Goal: Information Seeking & Learning: Learn about a topic

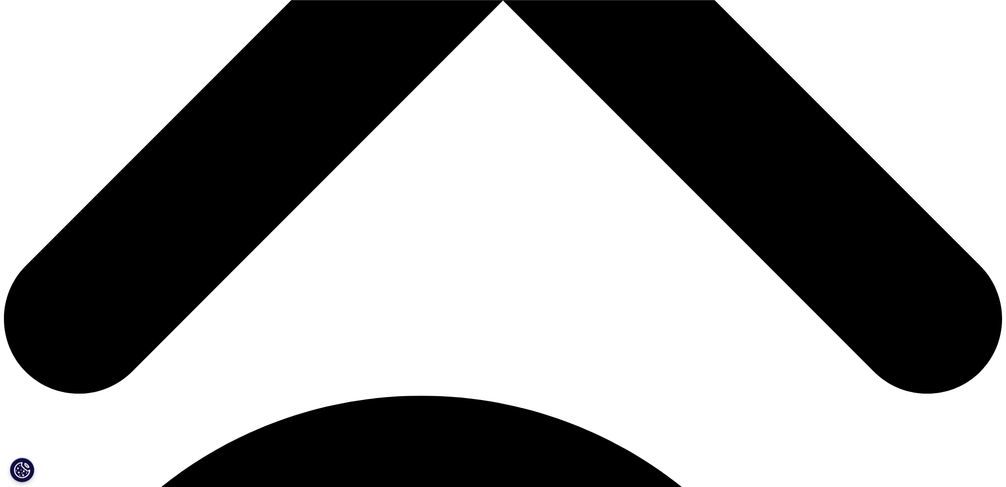
scroll to position [601, 0]
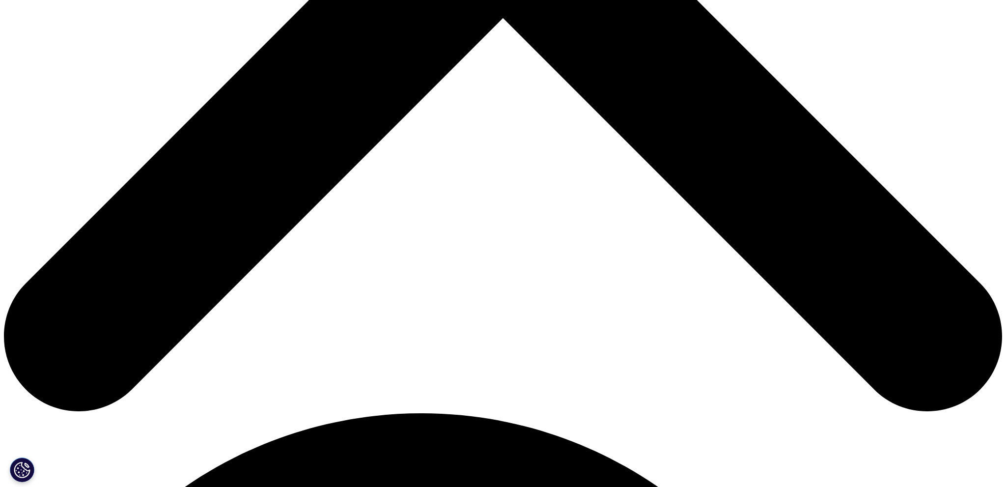
drag, startPoint x: 287, startPoint y: 297, endPoint x: 279, endPoint y: 297, distance: 7.4
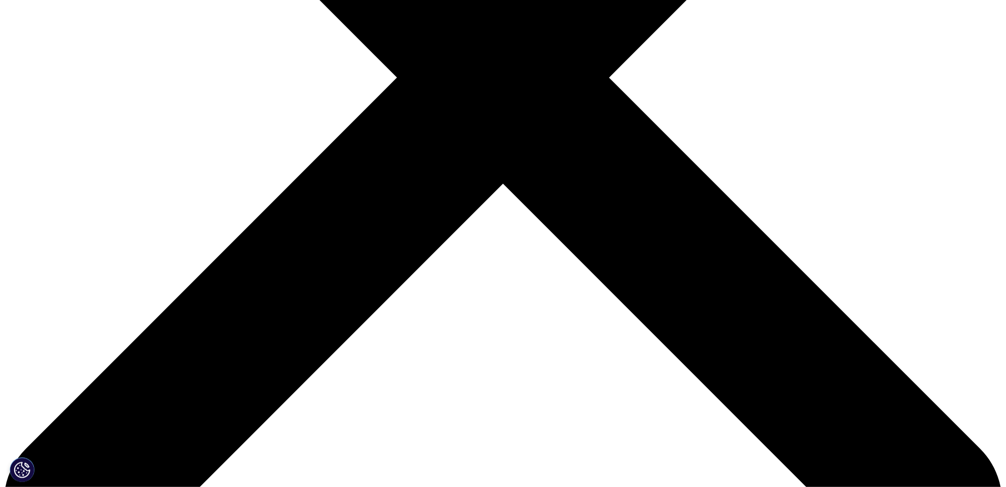
scroll to position [451, 0]
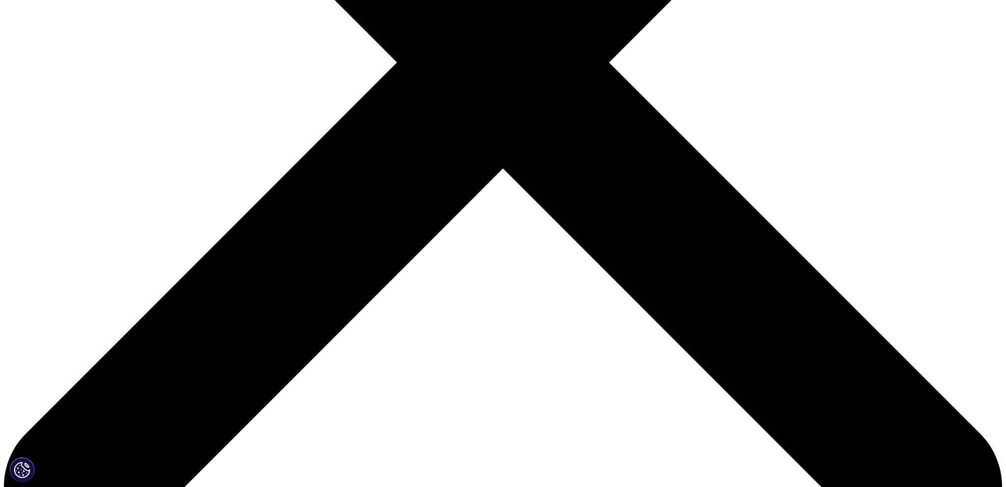
click at [519, 125] on icon at bounding box center [523, 124] width 12 height 16
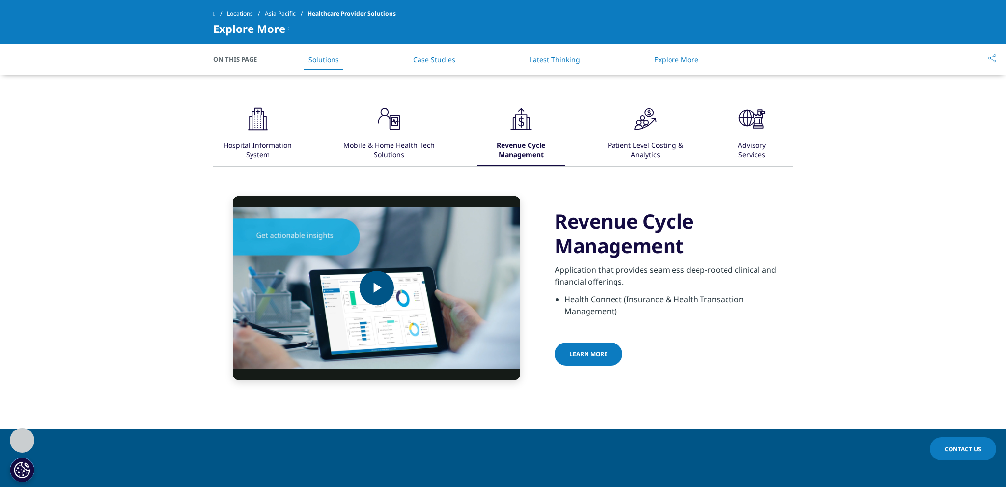
click at [377, 288] on span "Video Player" at bounding box center [377, 288] width 0 height 0
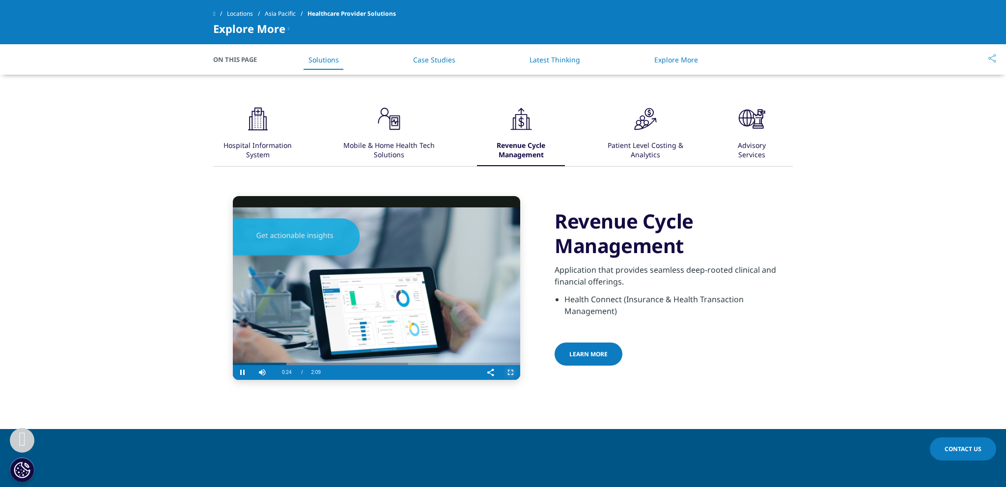
click at [513, 372] on span "Video Player" at bounding box center [510, 372] width 20 height 0
click at [635, 130] on icon ".cls-1{fill:#231f20;}" at bounding box center [645, 118] width 29 height 29
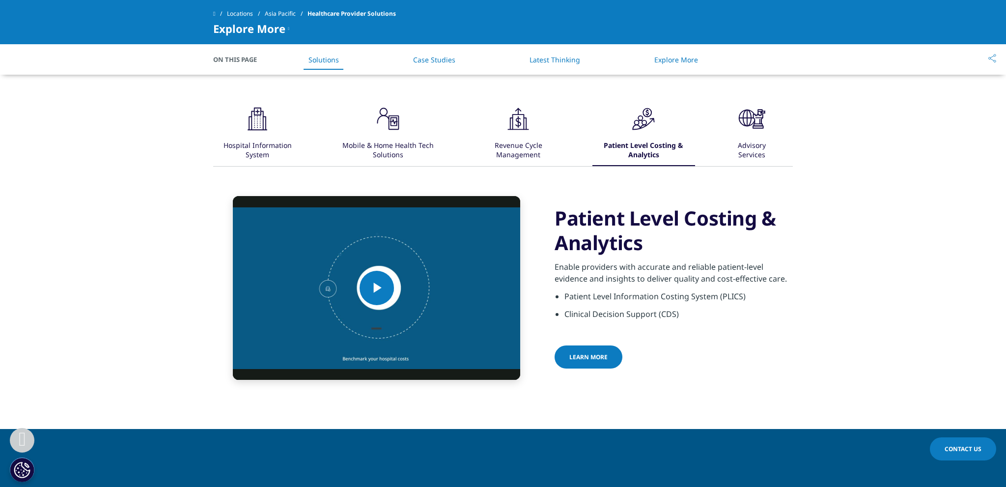
click at [747, 137] on div "Advisory Services" at bounding box center [752, 151] width 52 height 30
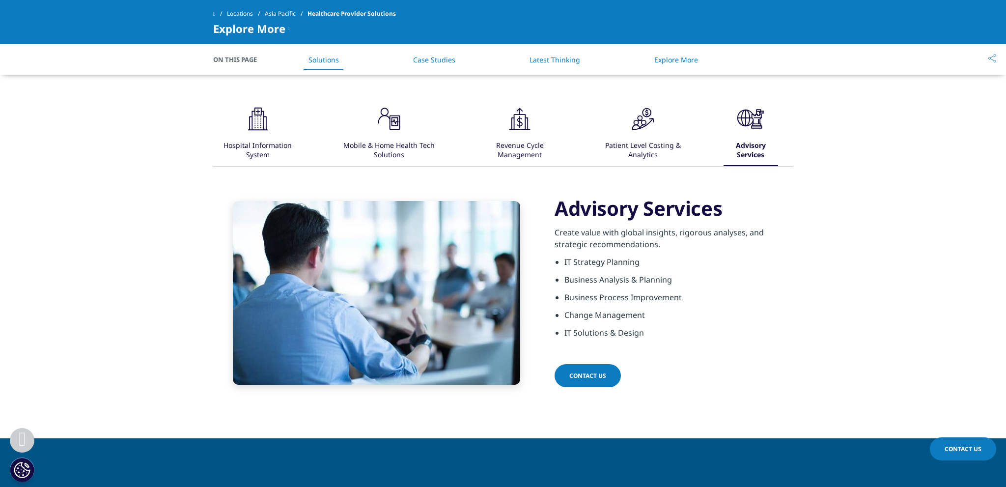
click at [642, 140] on div "Patient Level Costing & Analytics" at bounding box center [643, 151] width 99 height 30
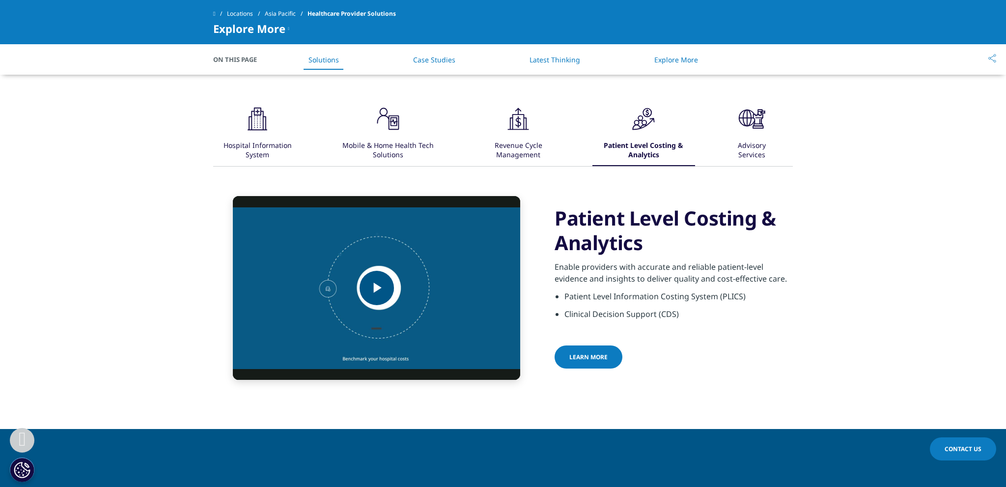
click at [377, 288] on span "Video Player" at bounding box center [377, 288] width 0 height 0
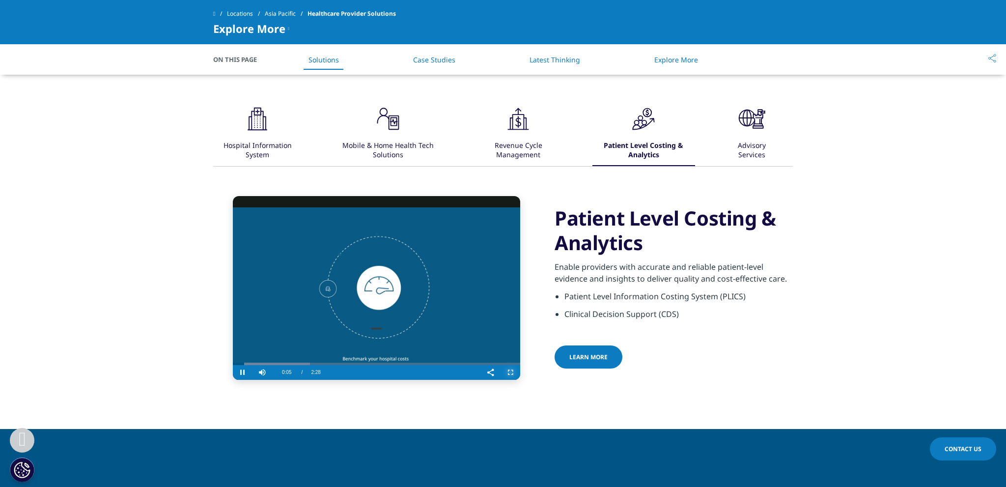
click at [507, 372] on span "Video Player" at bounding box center [510, 372] width 20 height 0
click at [589, 353] on span "LEarn more" at bounding box center [588, 357] width 38 height 8
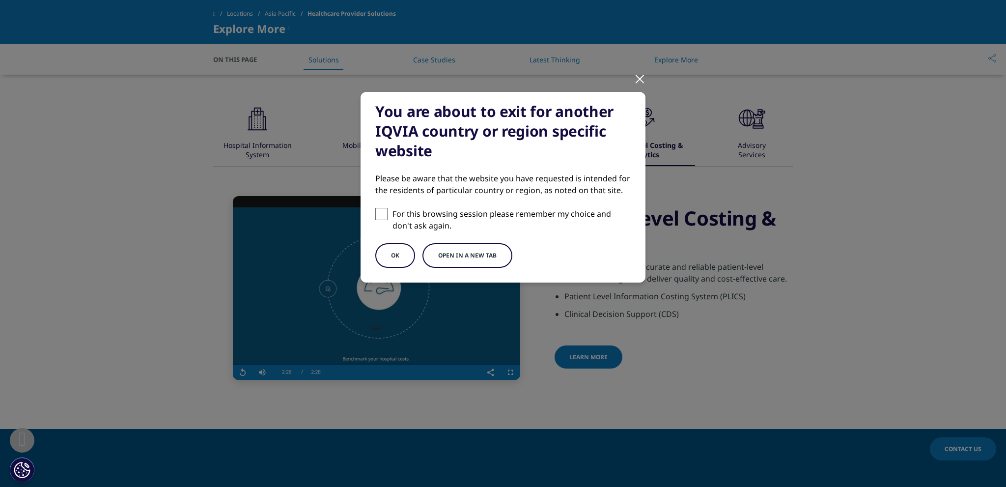
click at [491, 257] on button "Open in a new tab" at bounding box center [467, 255] width 90 height 25
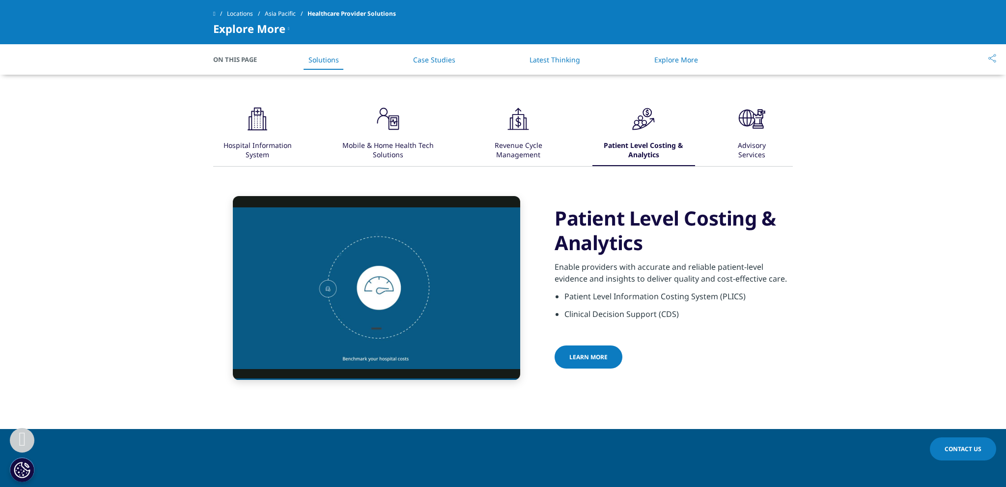
click at [245, 137] on div "Hospital Information System" at bounding box center [258, 151] width 86 height 30
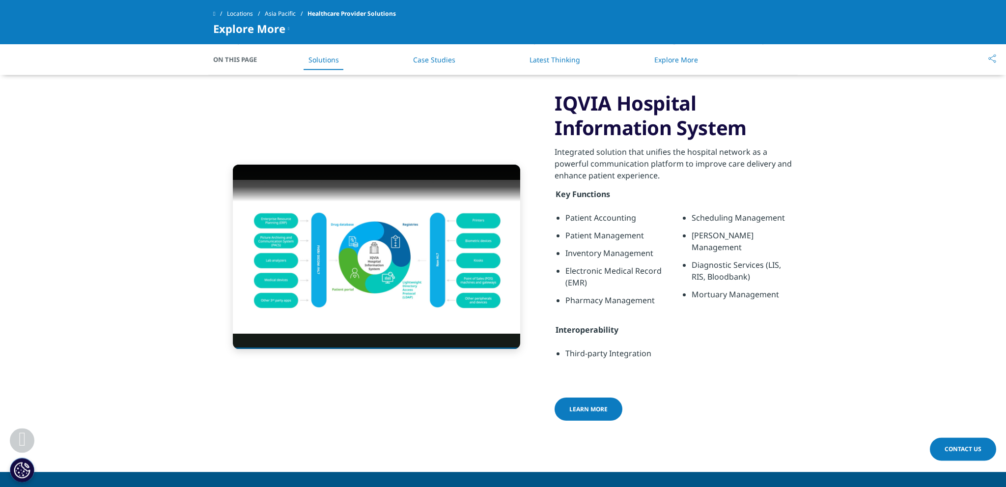
scroll to position [551, 0]
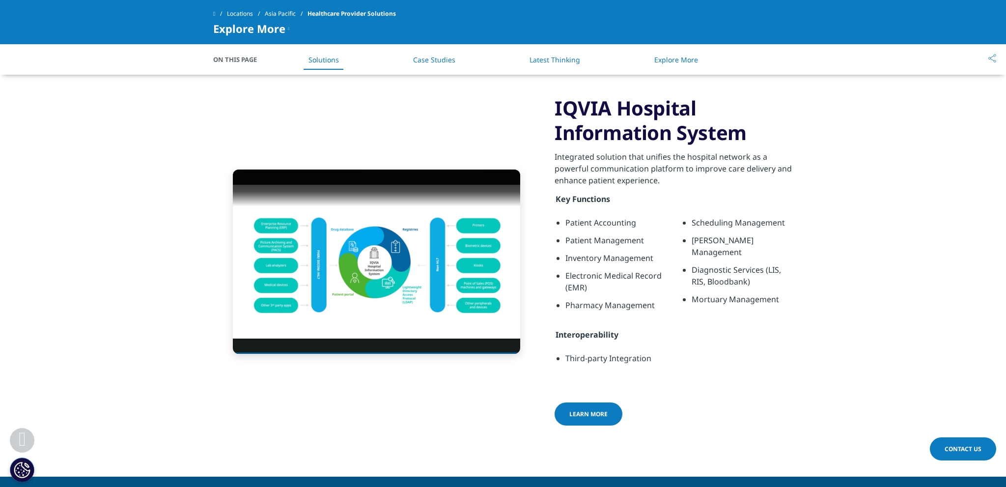
click at [602, 409] on link "Learn more" at bounding box center [588, 413] width 68 height 23
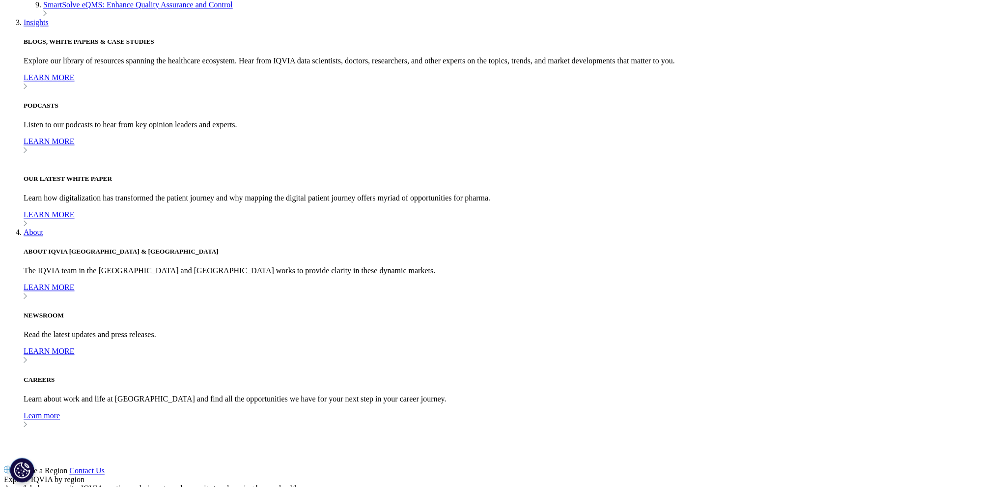
scroll to position [651, 0]
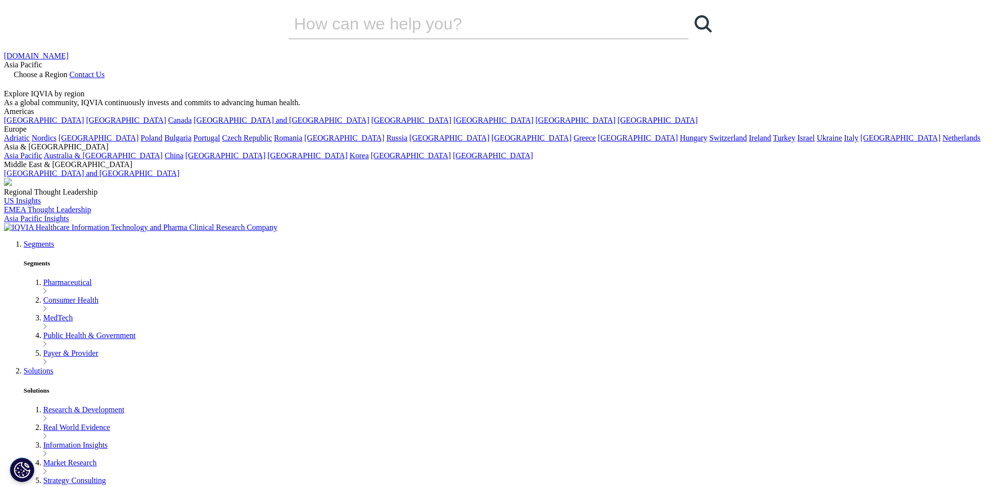
click at [42, 151] on link "Asia Pacific" at bounding box center [23, 155] width 38 height 8
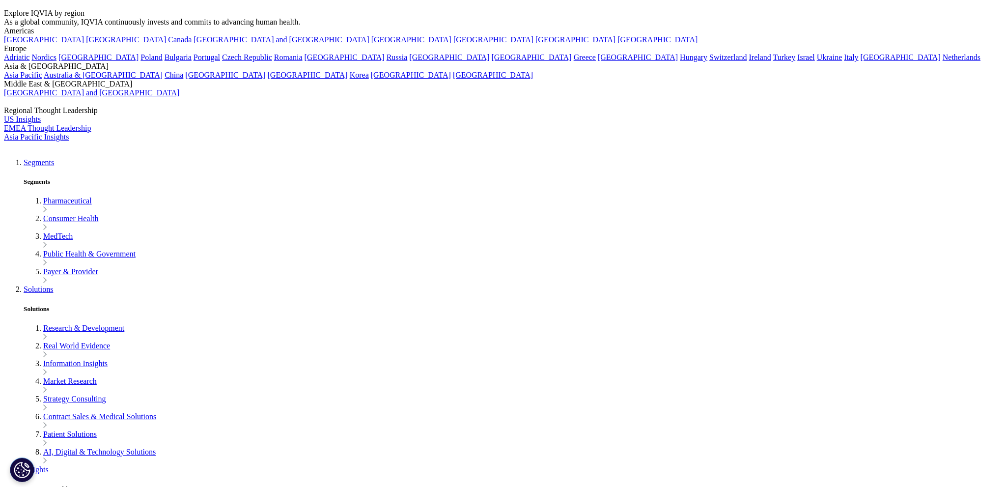
scroll to position [50, 0]
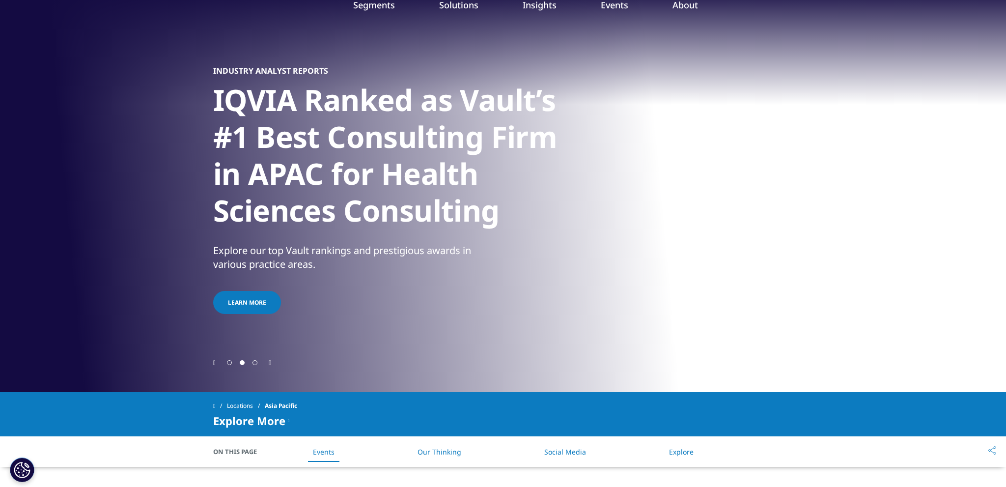
click at [271, 361] on icon "Next slide" at bounding box center [270, 362] width 2 height 7
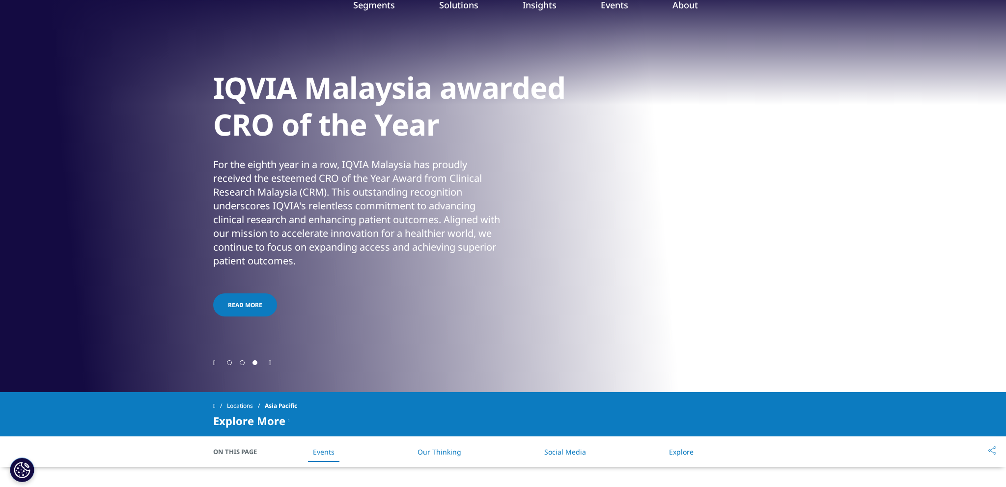
click at [271, 361] on icon "Next slide" at bounding box center [270, 362] width 2 height 7
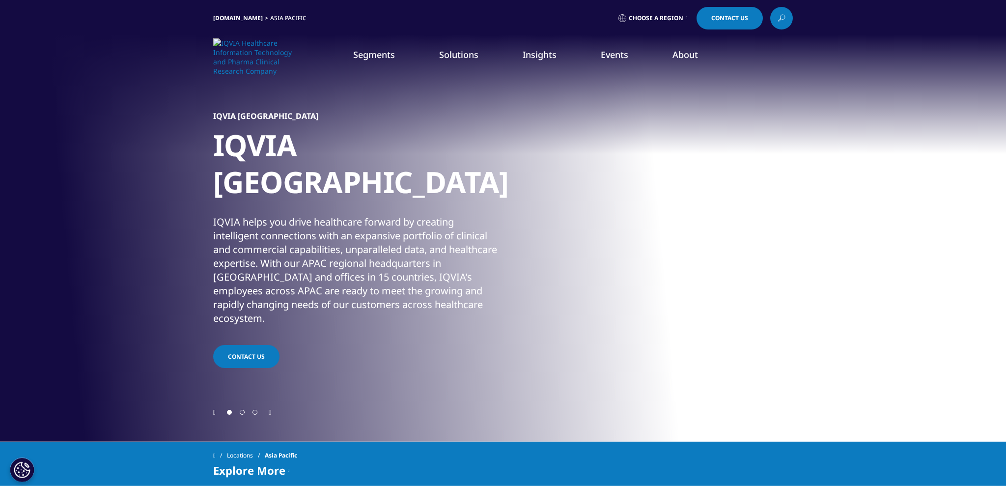
scroll to position [0, 0]
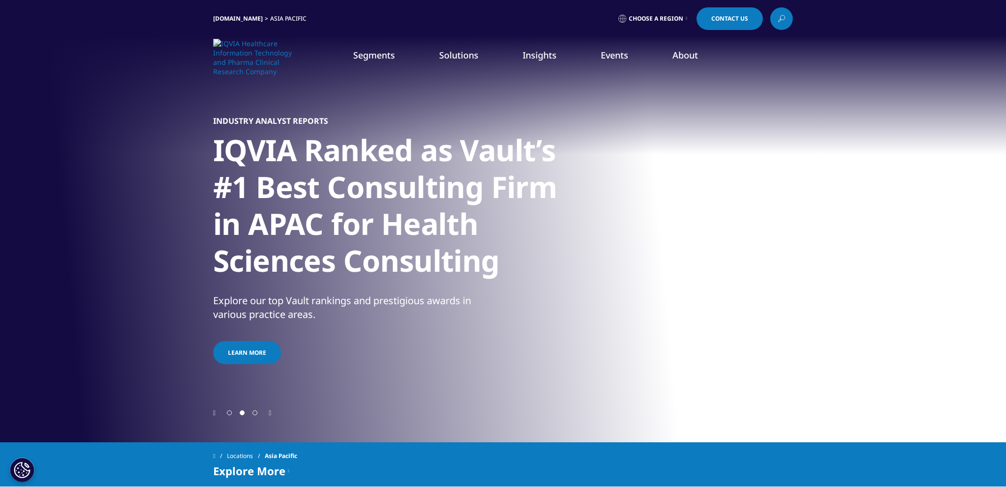
click at [677, 63] on li "About Newsroom Read the latest updates and press releases. Learn More Career Op…" at bounding box center [685, 64] width 70 height 31
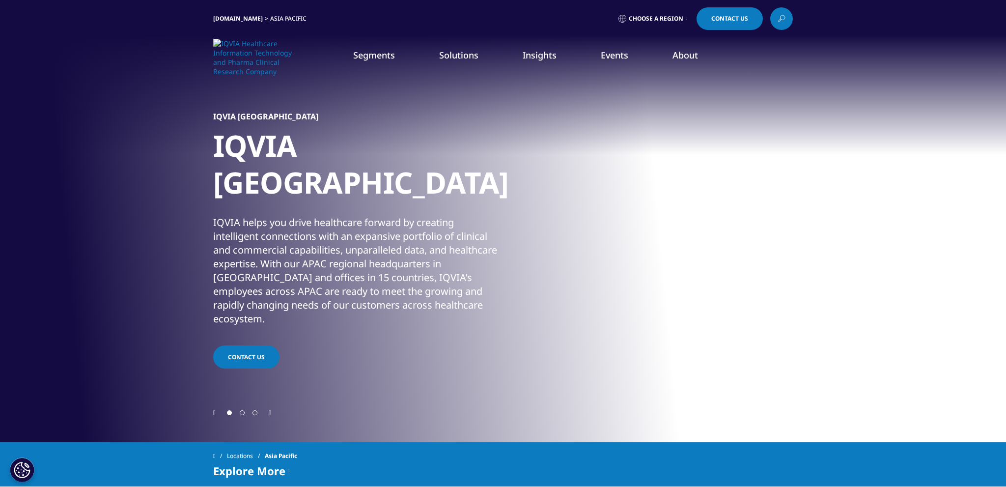
click at [681, 55] on link "About" at bounding box center [685, 55] width 26 height 12
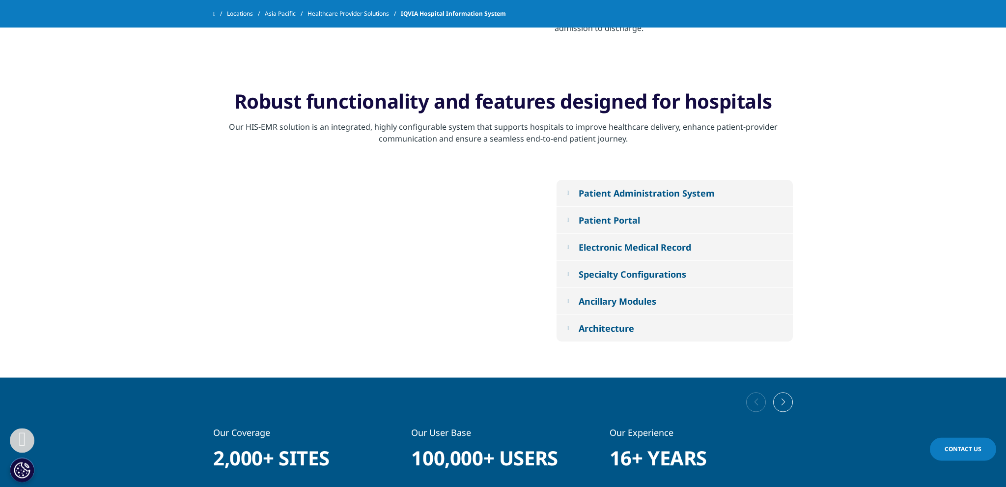
scroll to position [701, 0]
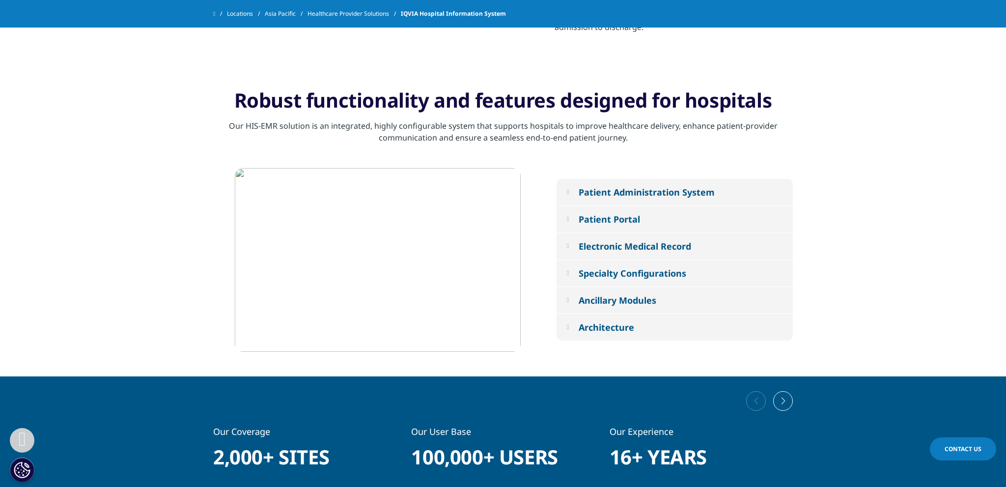
click at [568, 193] on em at bounding box center [567, 192] width 2 height 6
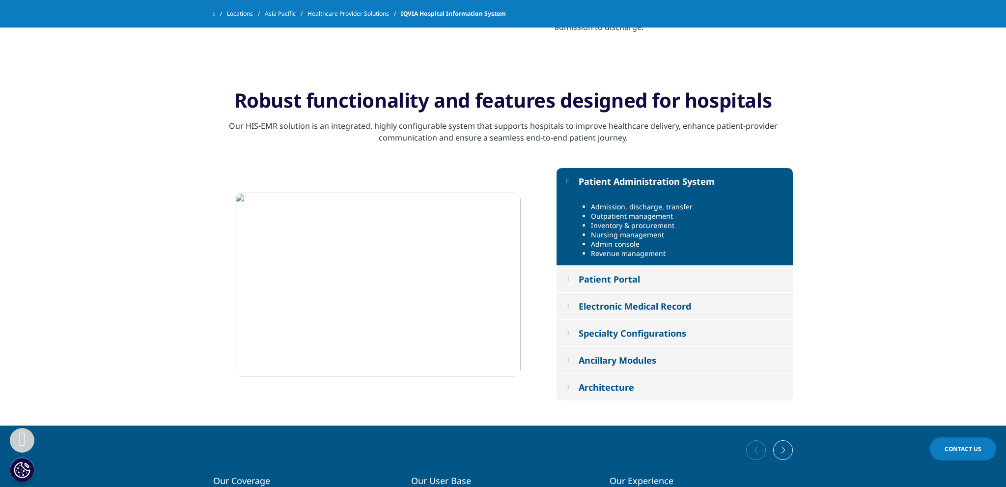
click at [569, 281] on em at bounding box center [567, 279] width 2 height 6
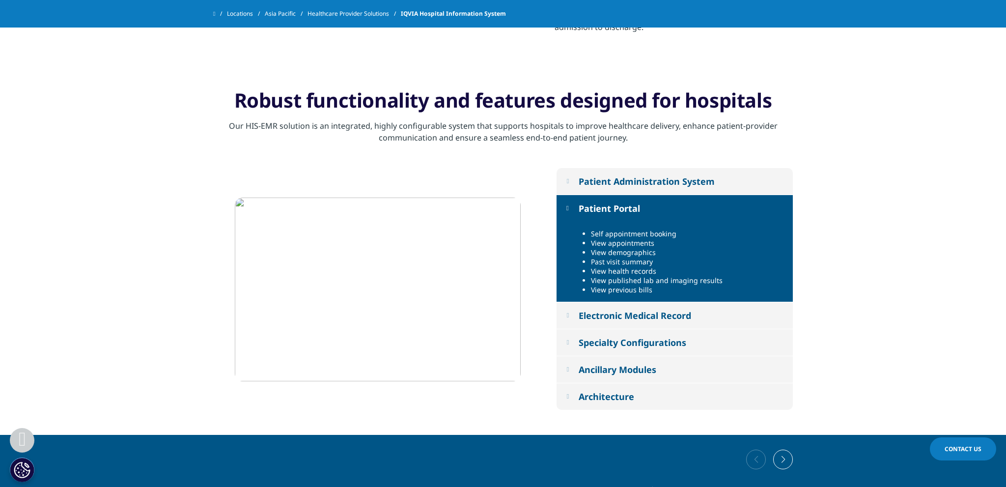
click at [577, 314] on button "Electronic Medical Record" at bounding box center [674, 315] width 236 height 27
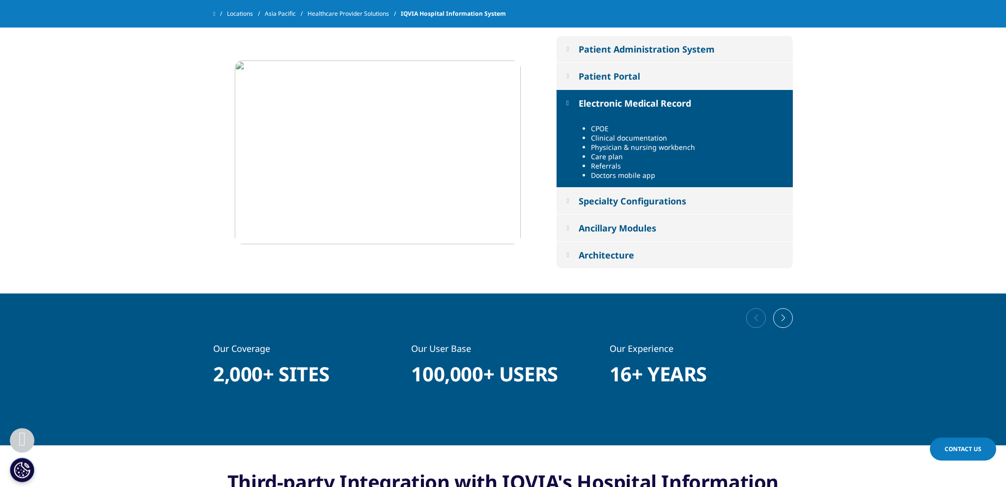
scroll to position [852, 0]
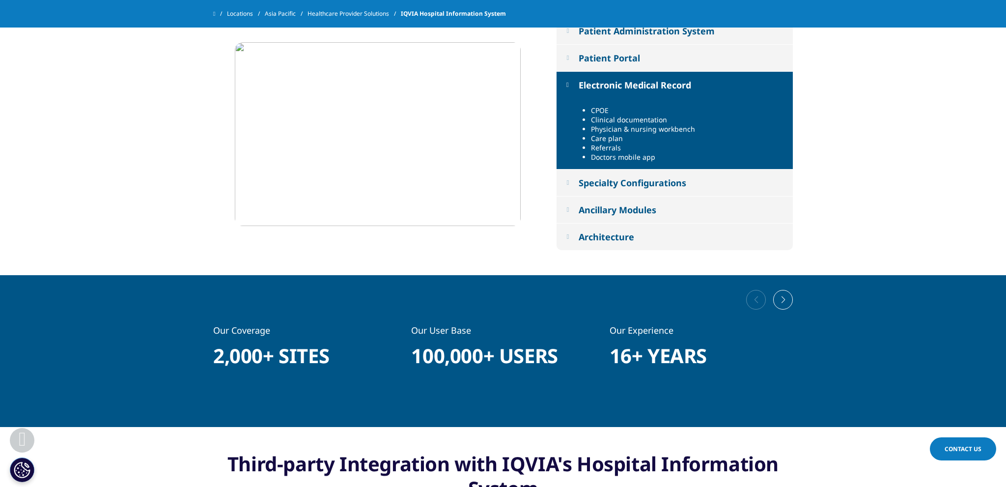
click at [569, 184] on em at bounding box center [567, 182] width 2 height 6
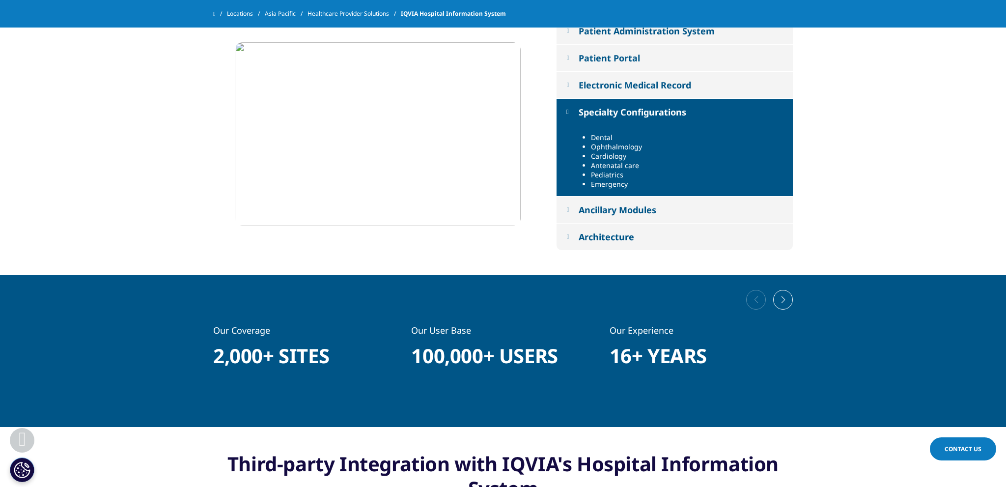
click at [569, 208] on em at bounding box center [567, 209] width 2 height 6
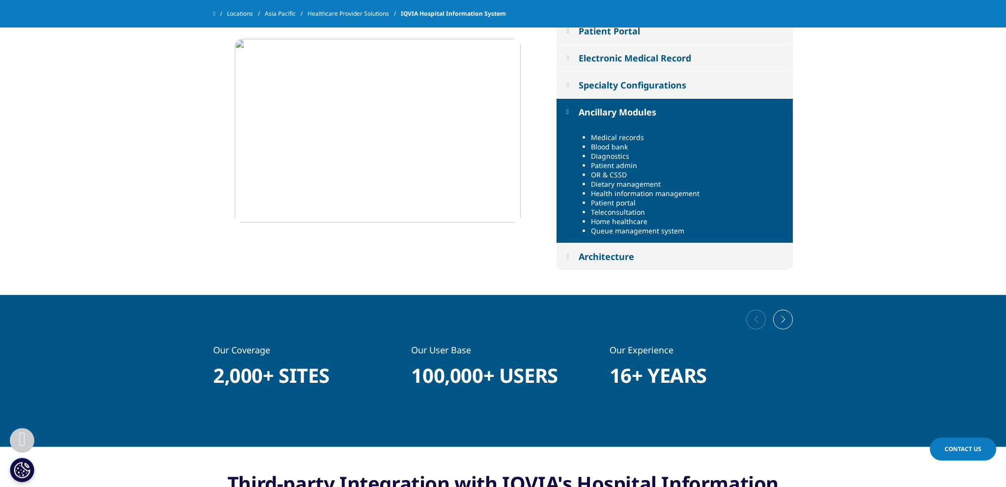
scroll to position [902, 0]
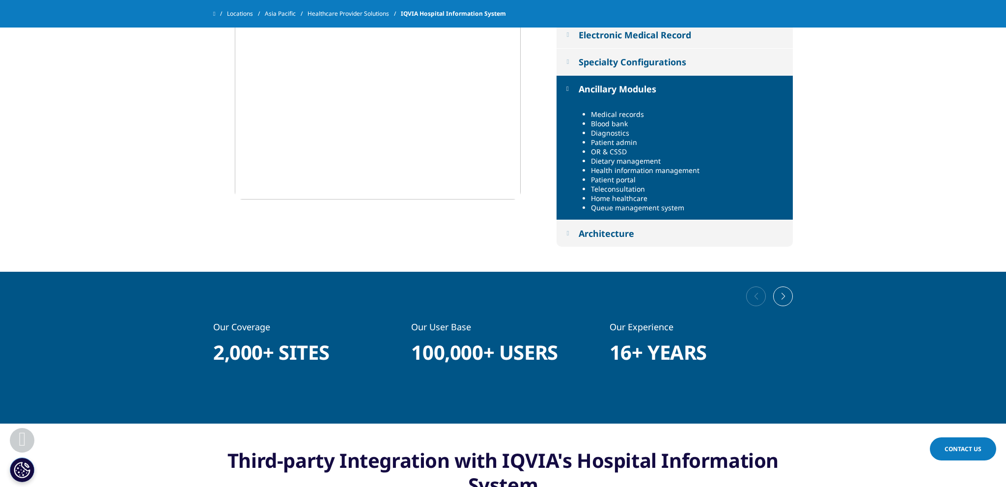
click at [573, 232] on button "Architecture" at bounding box center [674, 233] width 236 height 27
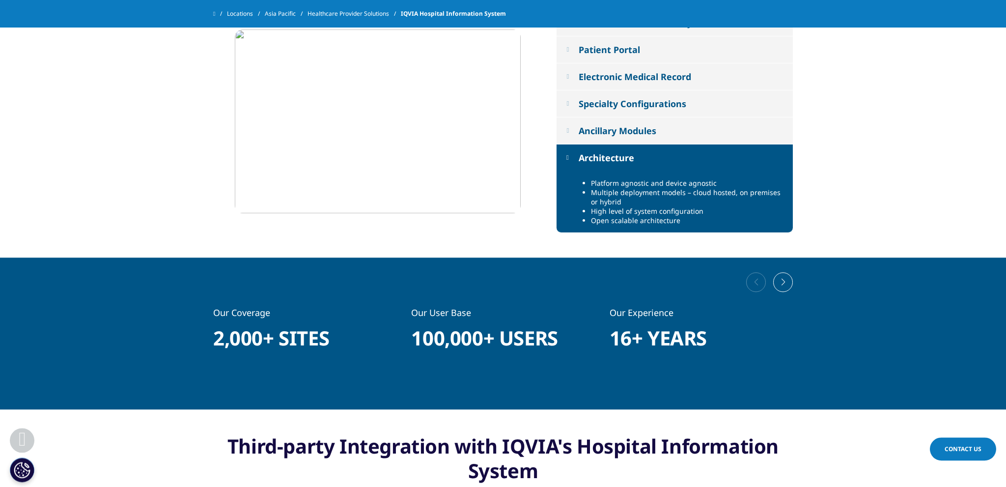
scroll to position [852, 0]
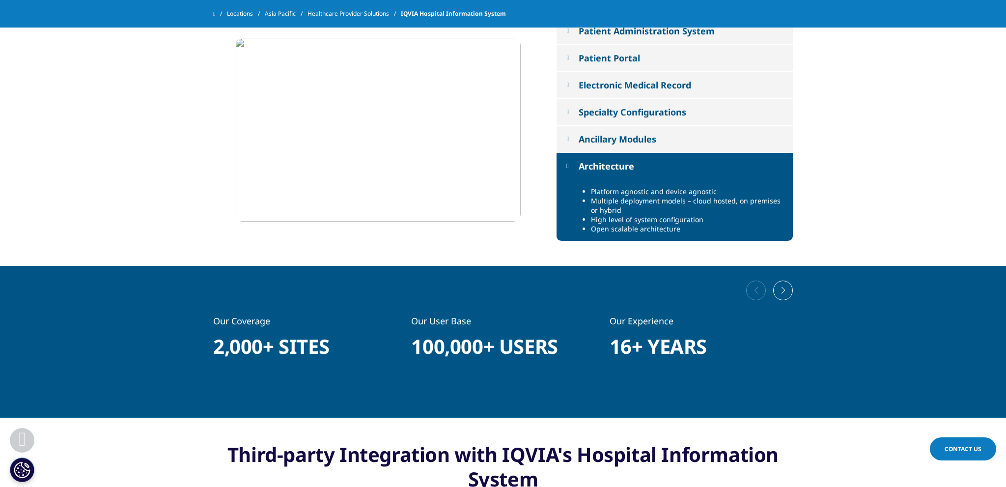
click at [785, 291] on div "Next slide" at bounding box center [783, 290] width 20 height 20
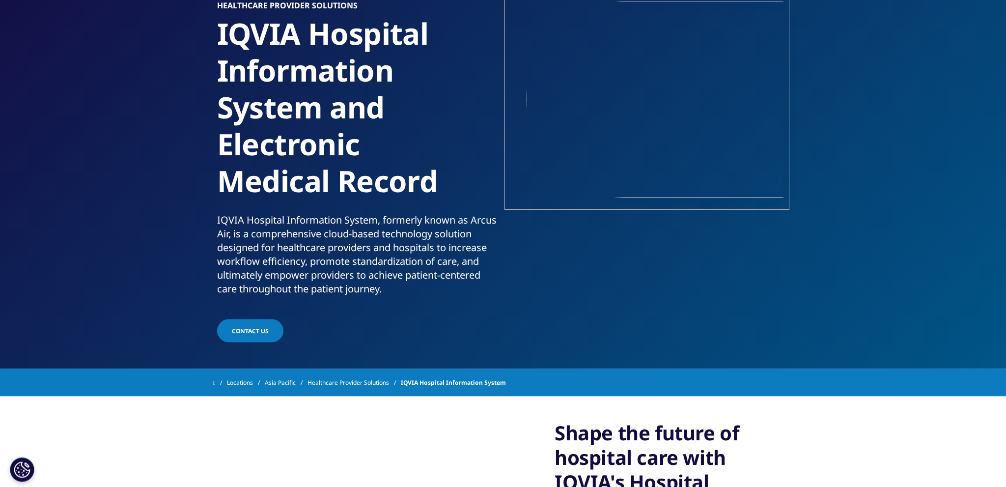
scroll to position [50, 0]
